Goal: Information Seeking & Learning: Learn about a topic

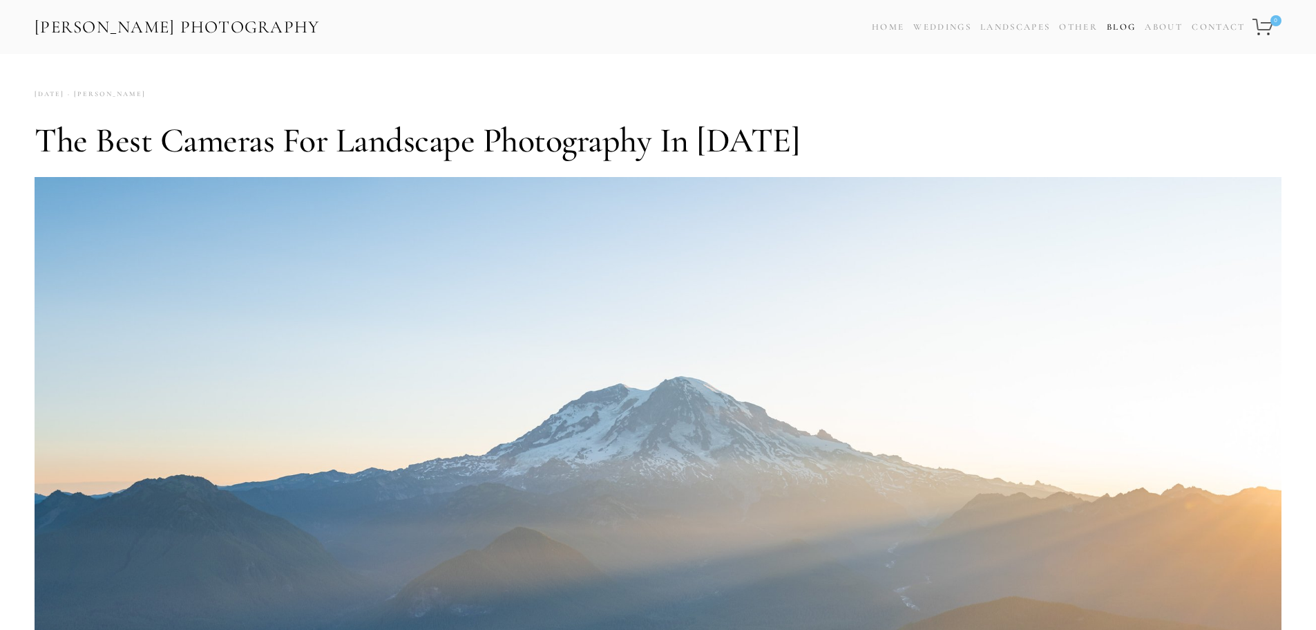
click at [1119, 28] on link "Blog" at bounding box center [1121, 27] width 29 height 20
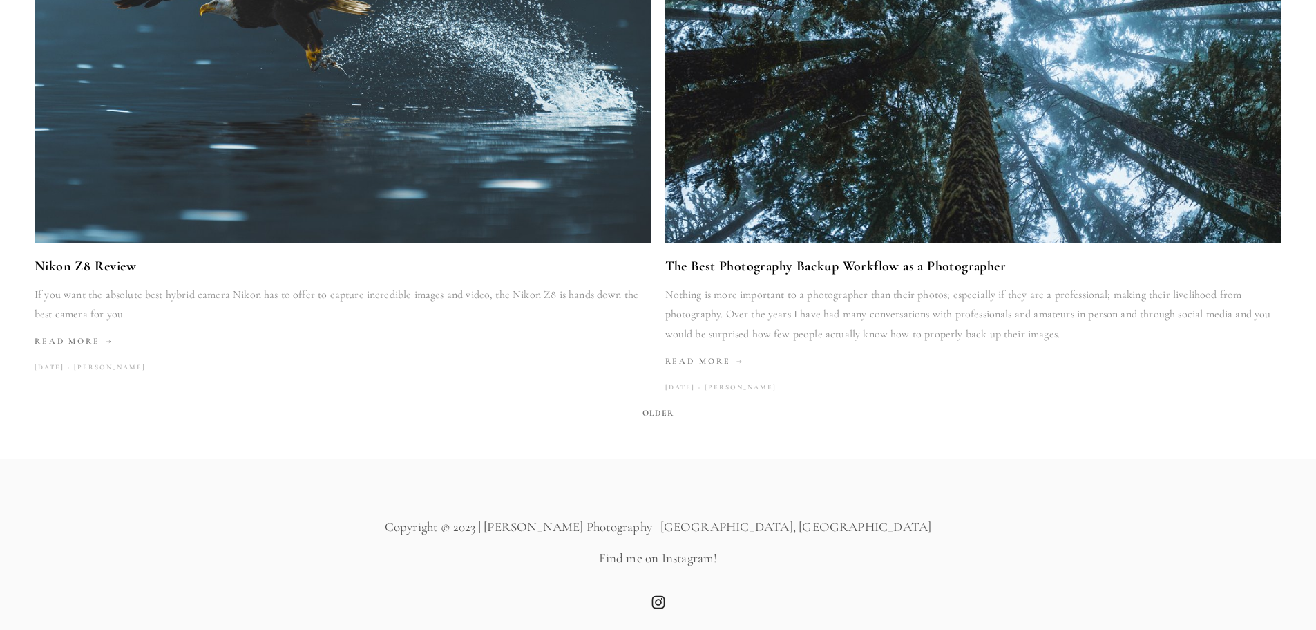
scroll to position [2631, 0]
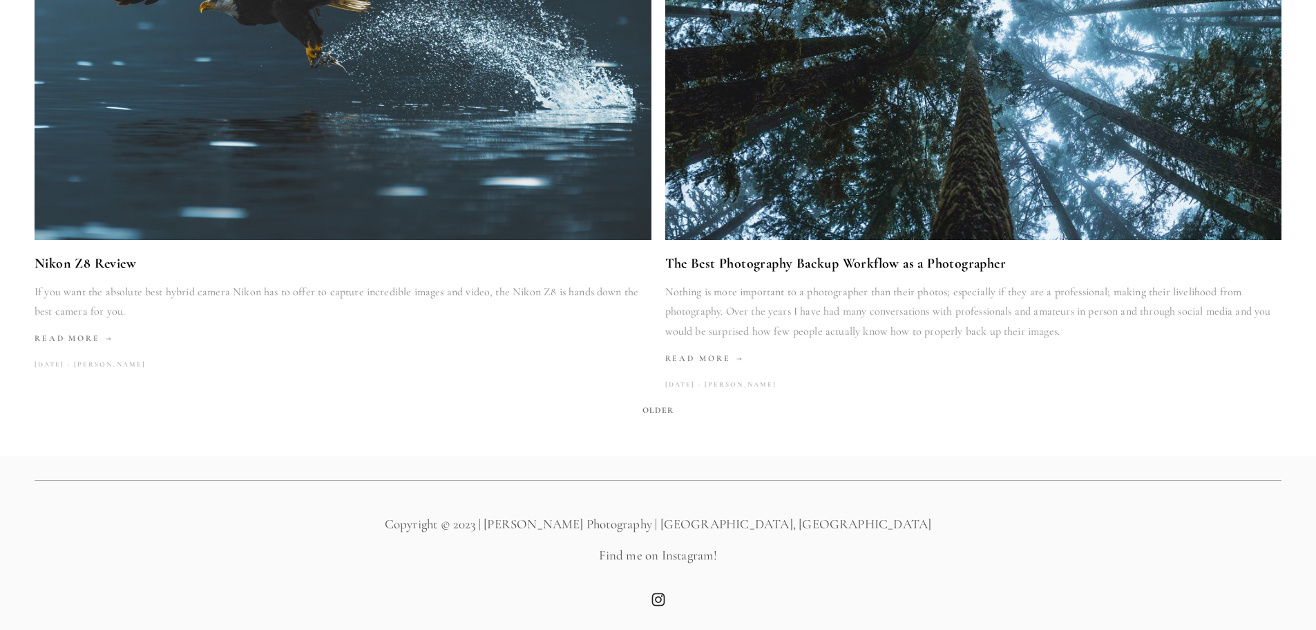
click at [659, 411] on span "Older" at bounding box center [658, 409] width 42 height 19
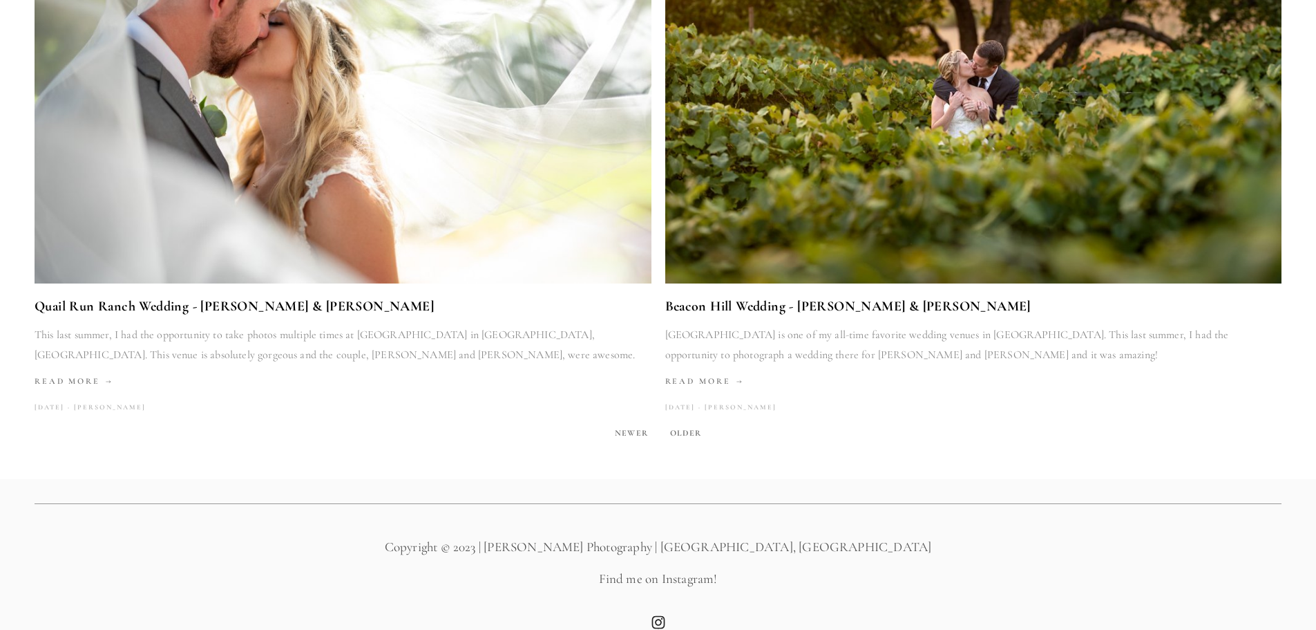
scroll to position [2691, 0]
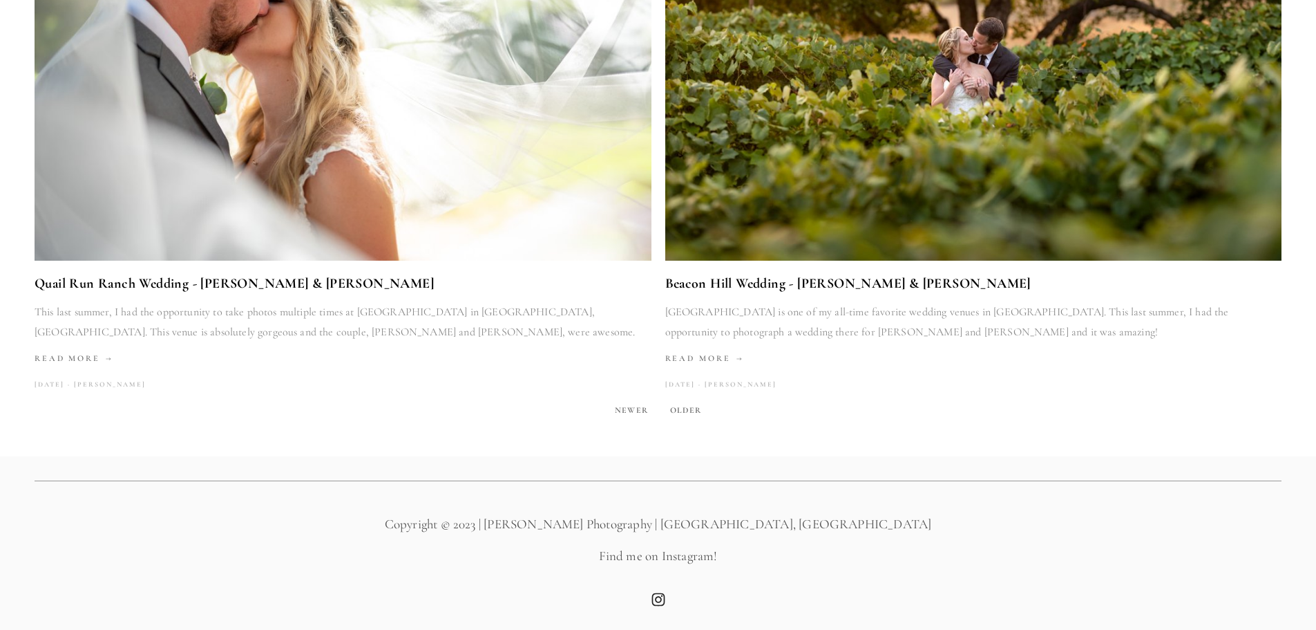
click at [686, 406] on span "Older" at bounding box center [686, 409] width 42 height 19
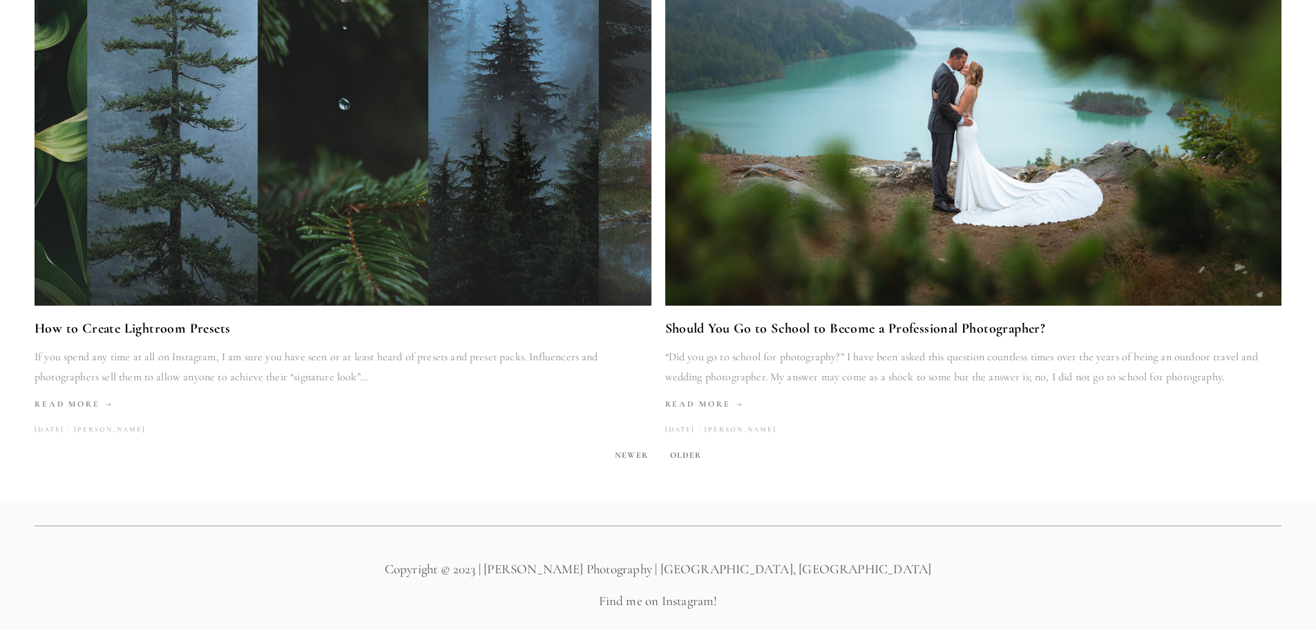
scroll to position [2672, 0]
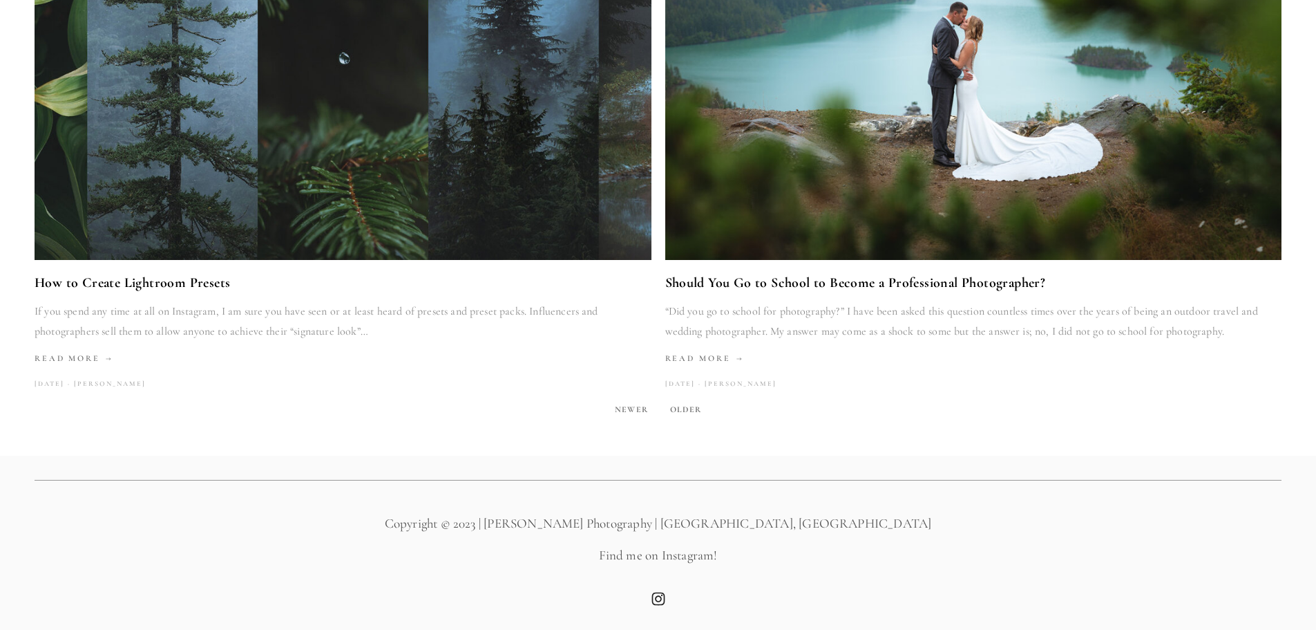
scroll to position [2631, 0]
